Goal: Navigation & Orientation: Find specific page/section

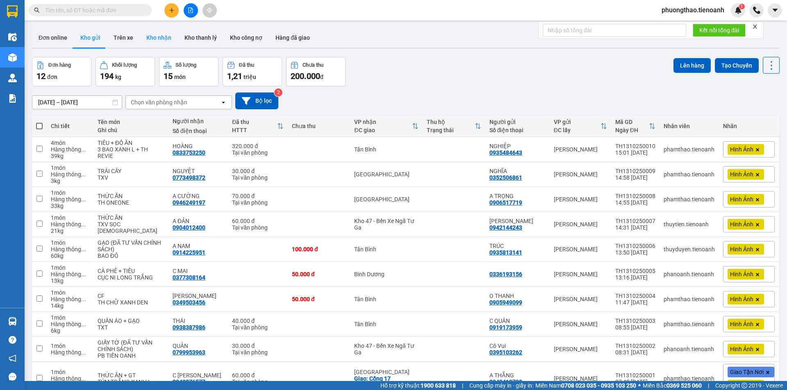
click at [159, 36] on button "Kho nhận" at bounding box center [159, 38] width 38 height 20
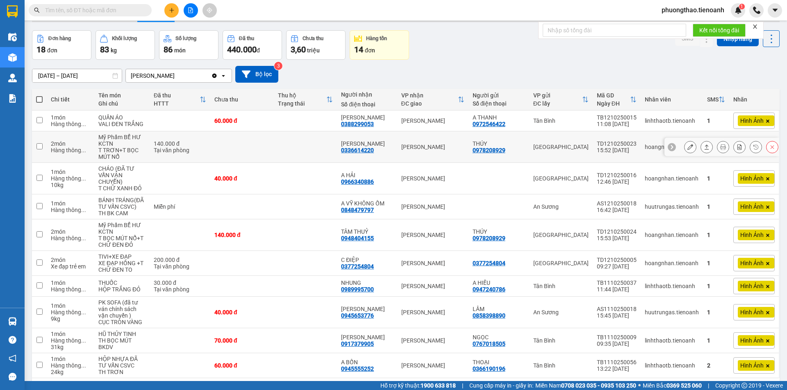
scroll to position [57, 0]
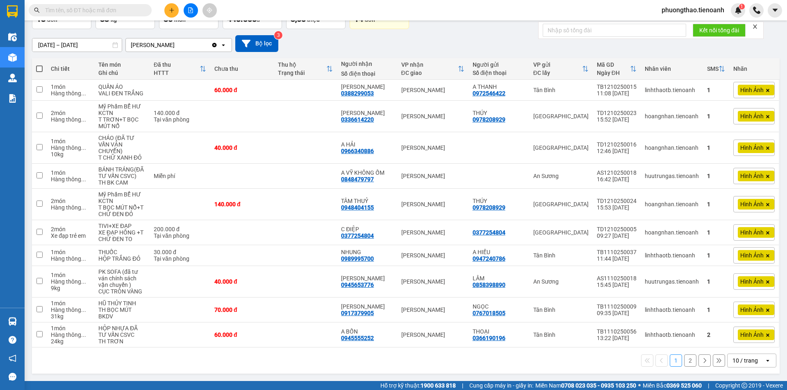
click at [736, 367] on div "10 / trang" at bounding box center [745, 360] width 37 height 13
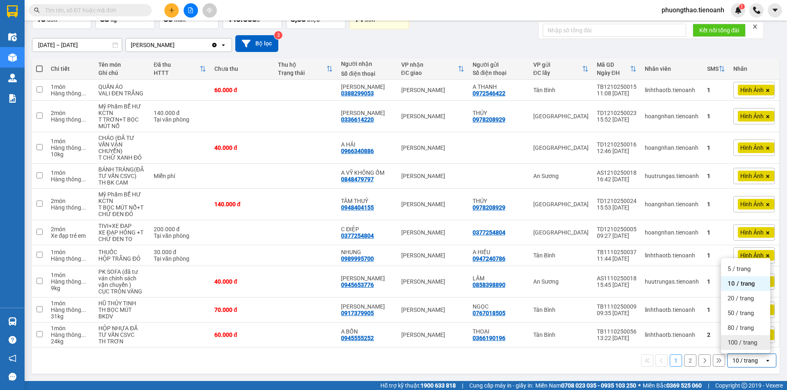
click at [733, 348] on div "100 / trang" at bounding box center [745, 343] width 49 height 15
